Goal: Find specific page/section

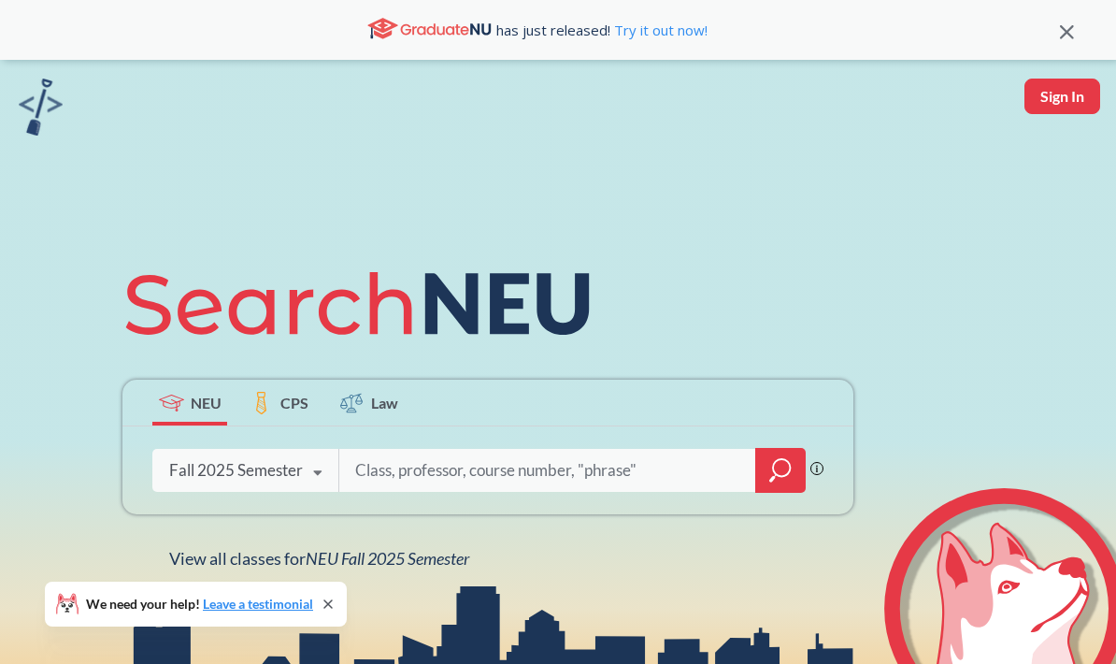
click at [474, 490] on input "search" at bounding box center [547, 470] width 389 height 39
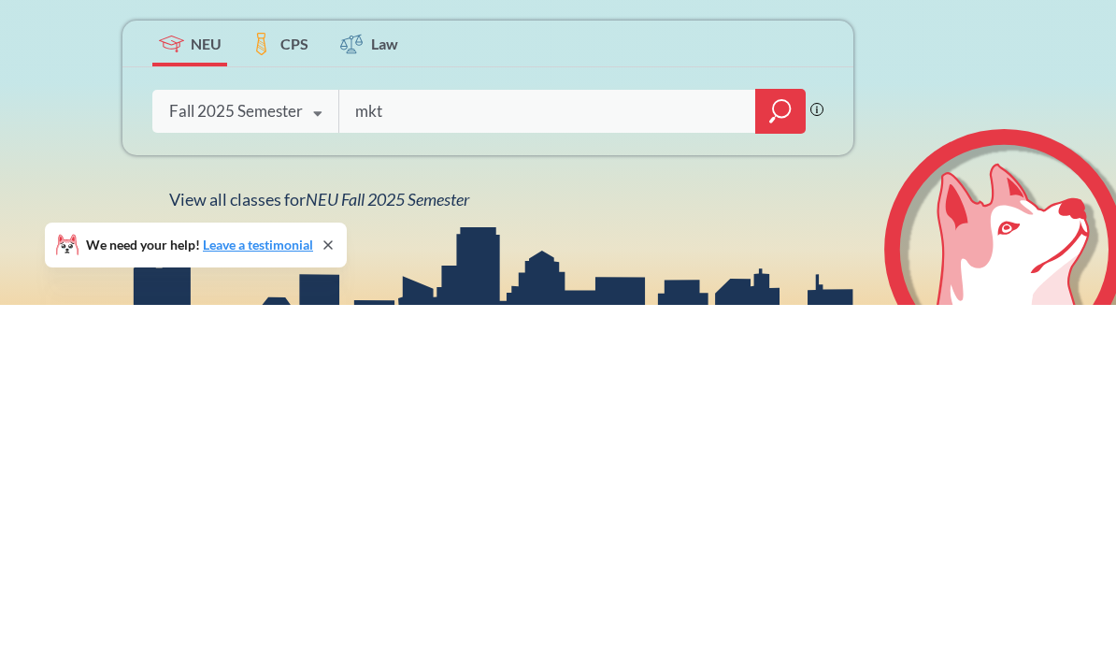
type input "mktg"
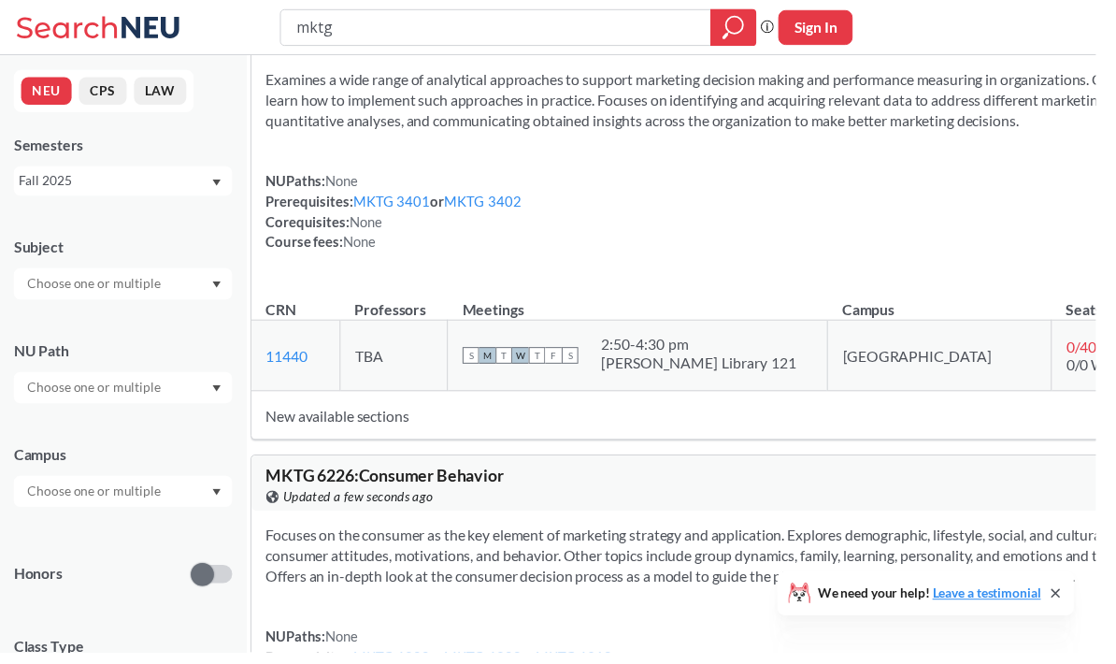
scroll to position [4374, 0]
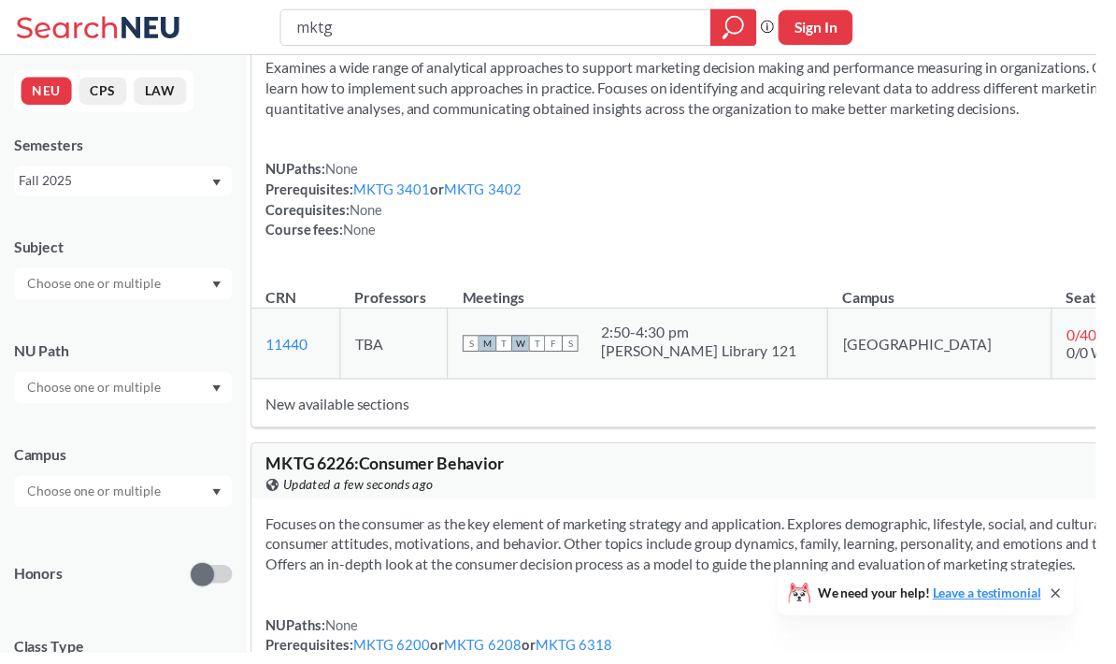
click at [438, 201] on link "MKTG 3401" at bounding box center [399, 192] width 79 height 17
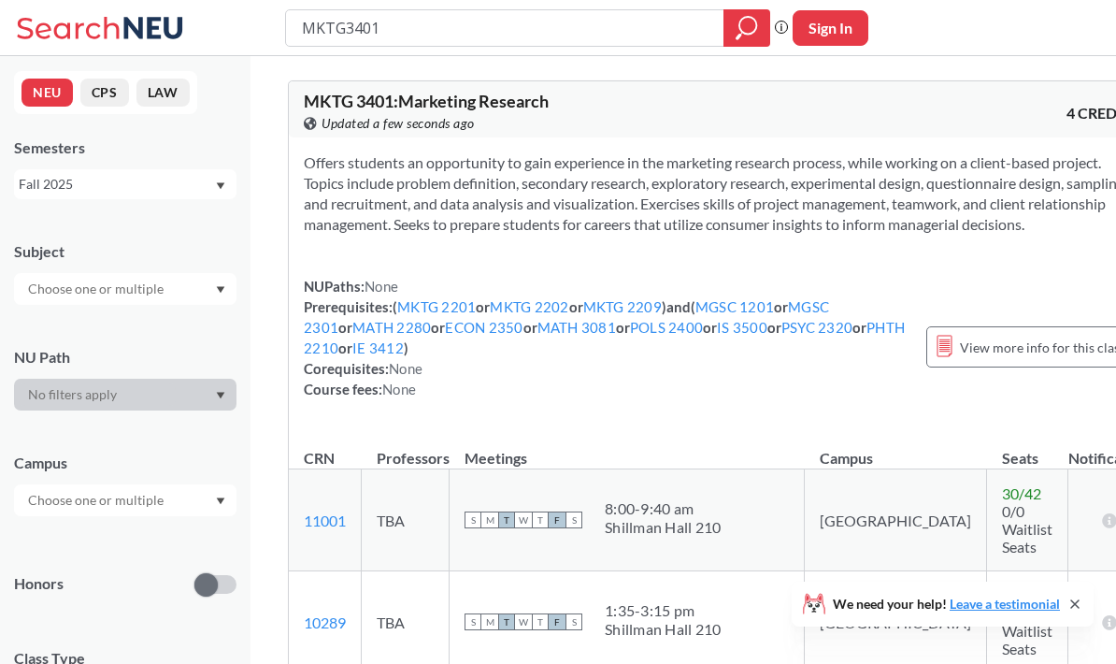
type input "mktg"
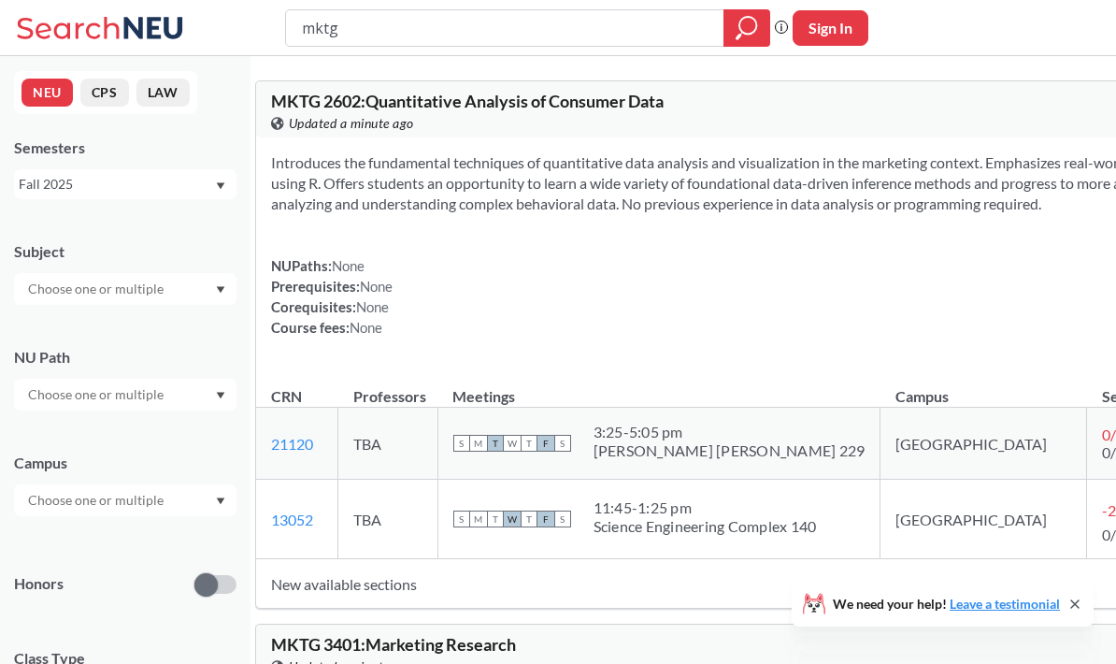
scroll to position [4375, 0]
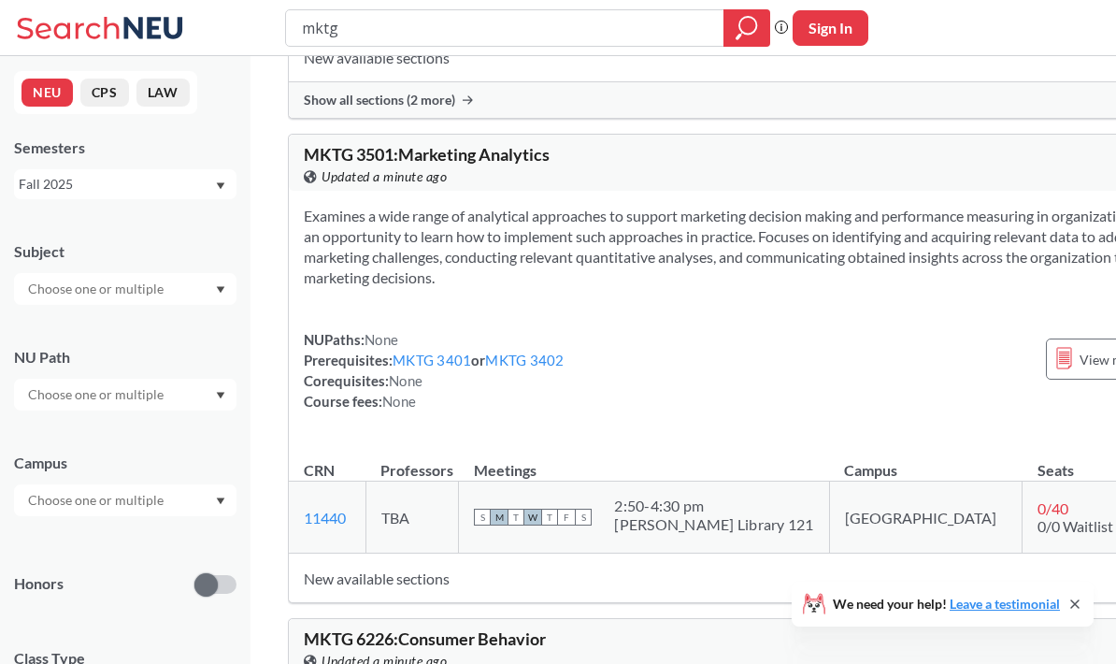
click at [556, 368] on link "MKTG 3402" at bounding box center [524, 360] width 79 height 17
